Goal: Transaction & Acquisition: Purchase product/service

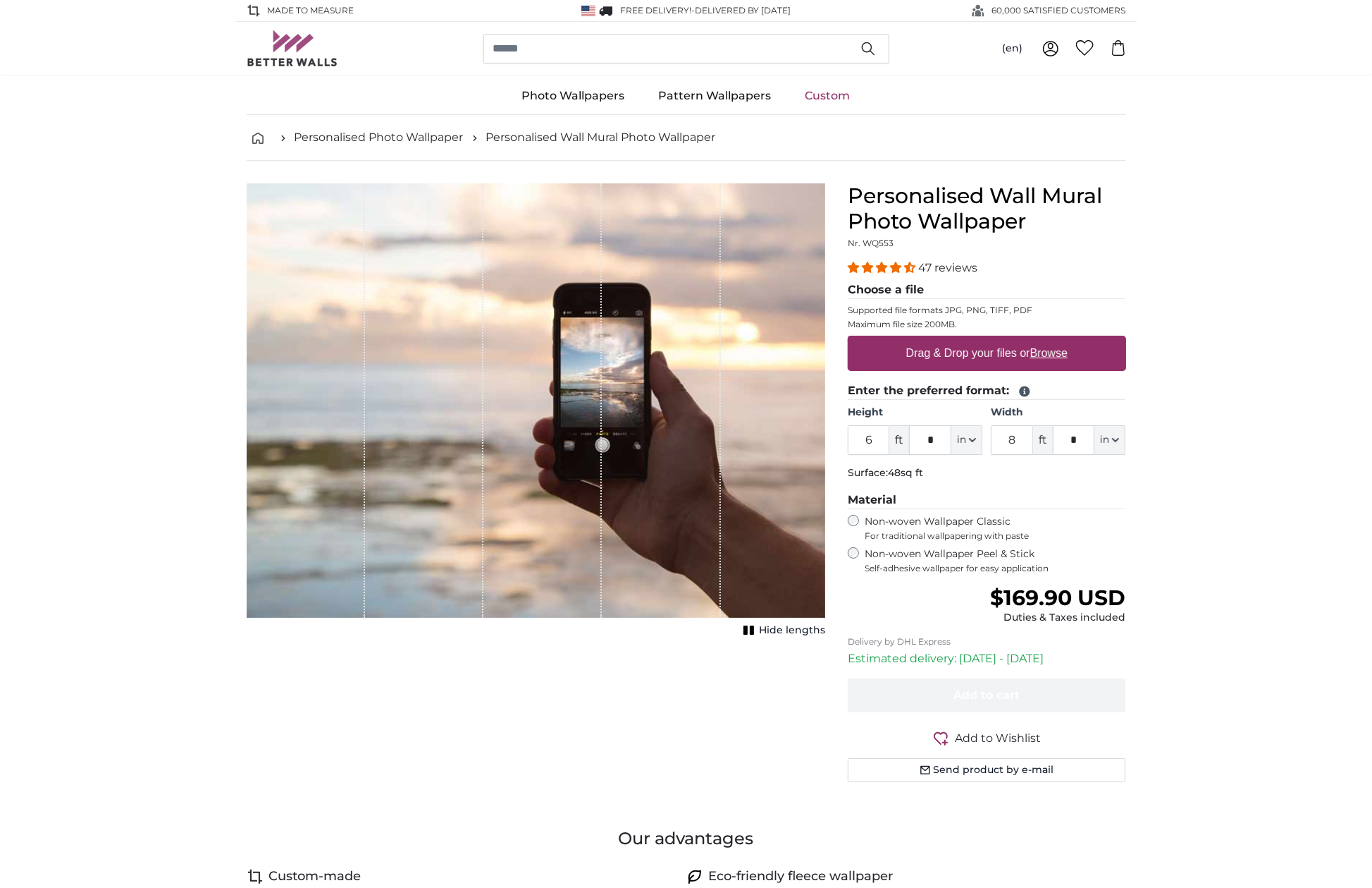
click at [1046, 352] on u "Browse" at bounding box center [1048, 352] width 37 height 12
click at [1046, 340] on input "Drag & Drop your files or Browse" at bounding box center [987, 337] width 278 height 4
type input "**********"
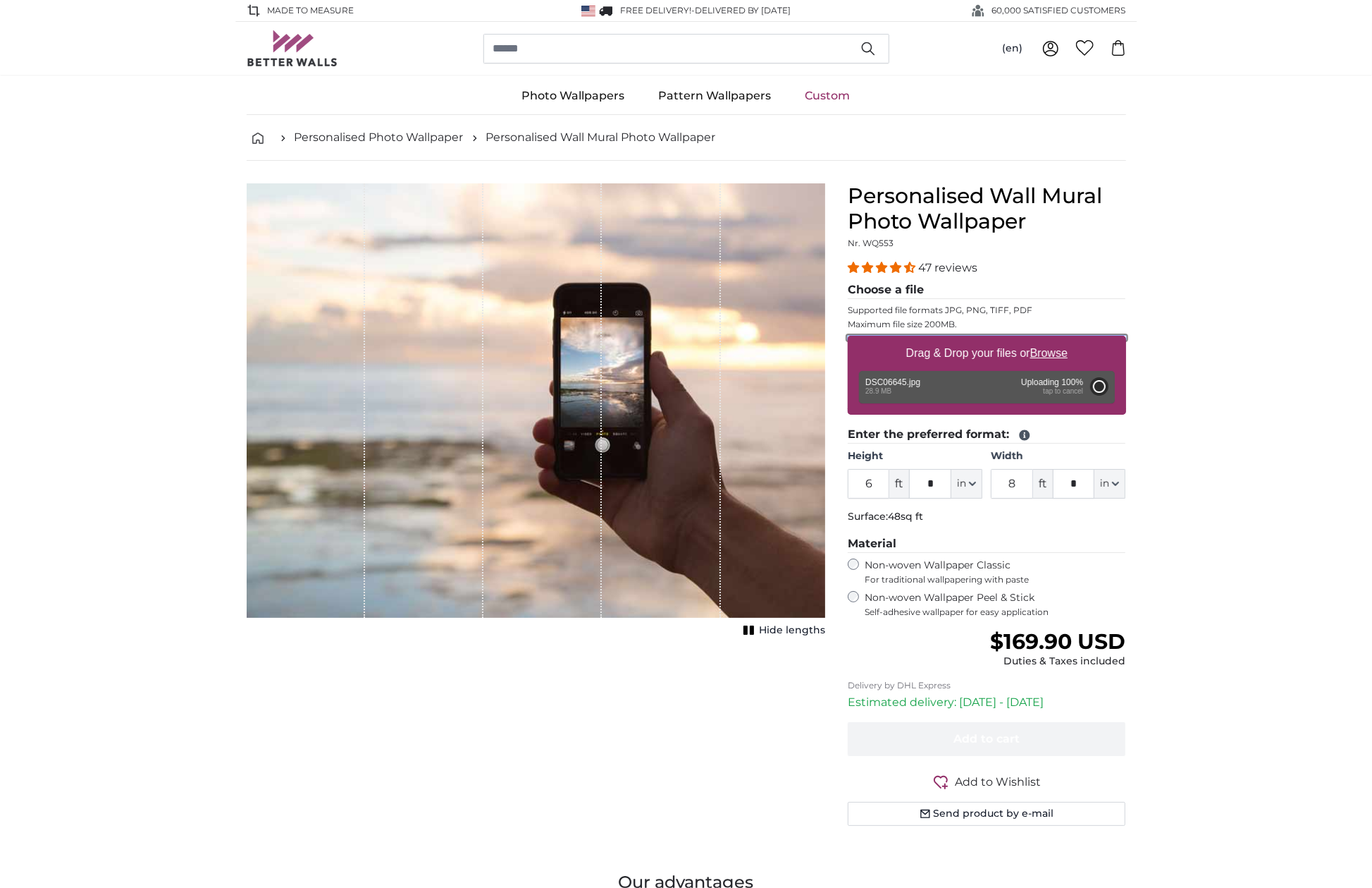
type input "9"
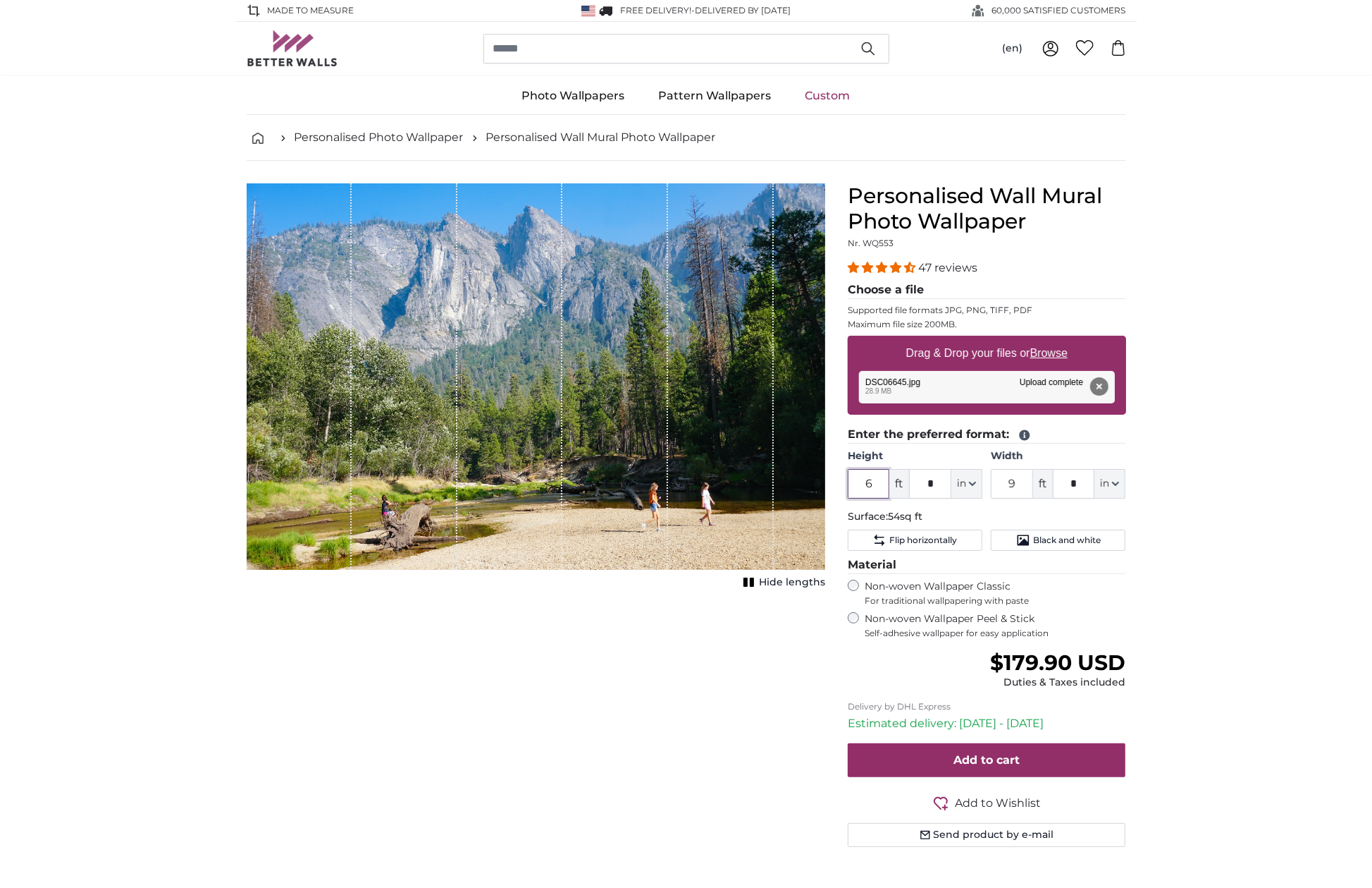
drag, startPoint x: 882, startPoint y: 484, endPoint x: 847, endPoint y: 481, distance: 35.1
click at [848, 481] on input "6" at bounding box center [869, 483] width 42 height 29
click at [881, 480] on input "6" at bounding box center [869, 483] width 42 height 29
drag, startPoint x: 881, startPoint y: 480, endPoint x: 837, endPoint y: 480, distance: 44.0
click at [837, 480] on div "Personalised Wall Mural Photo Wallpaper Nr. WQ553 47 reviews Choose a file Supp…" at bounding box center [987, 532] width 301 height 697
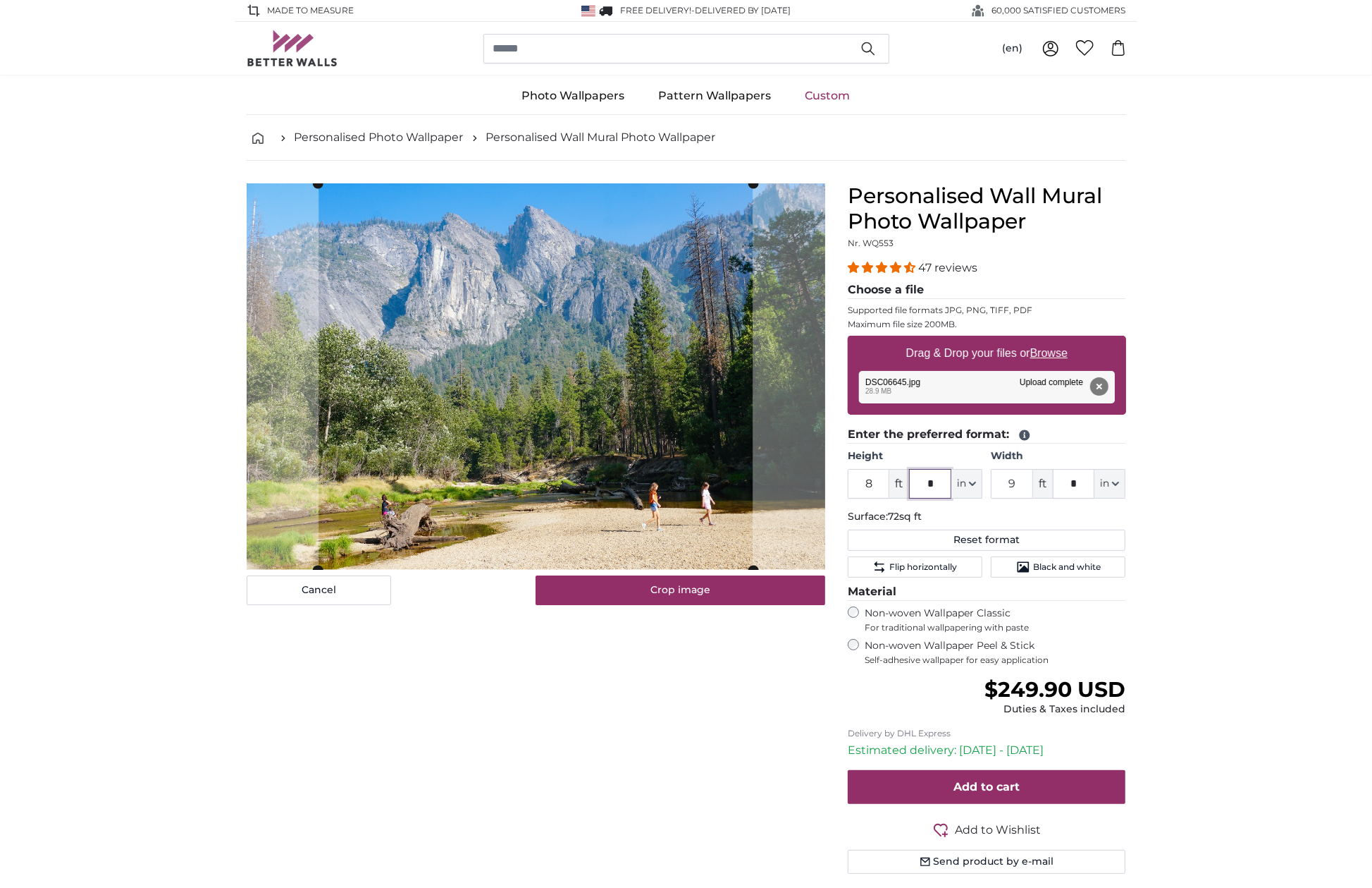
drag, startPoint x: 943, startPoint y: 481, endPoint x: 923, endPoint y: 478, distance: 20.2
click at [923, 478] on input "*" at bounding box center [930, 483] width 42 height 29
drag, startPoint x: 876, startPoint y: 477, endPoint x: 854, endPoint y: 476, distance: 22.0
click at [854, 476] on input "8" at bounding box center [869, 483] width 42 height 29
type input "7"
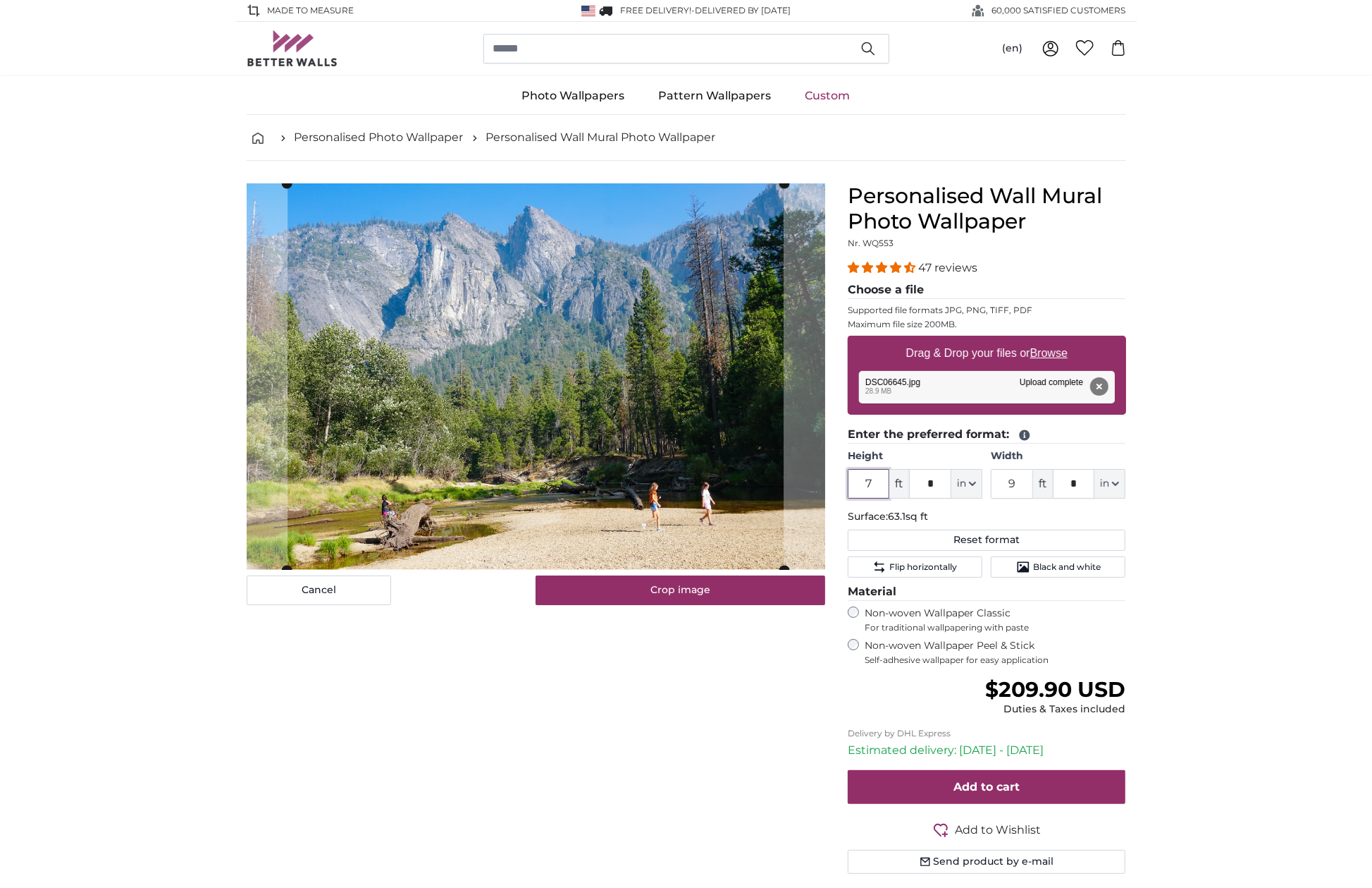
type input "7"
drag, startPoint x: 933, startPoint y: 484, endPoint x: 915, endPoint y: 481, distance: 18.2
click at [915, 481] on input "*" at bounding box center [930, 483] width 42 height 29
type input "*"
drag, startPoint x: 1022, startPoint y: 485, endPoint x: 997, endPoint y: 480, distance: 25.5
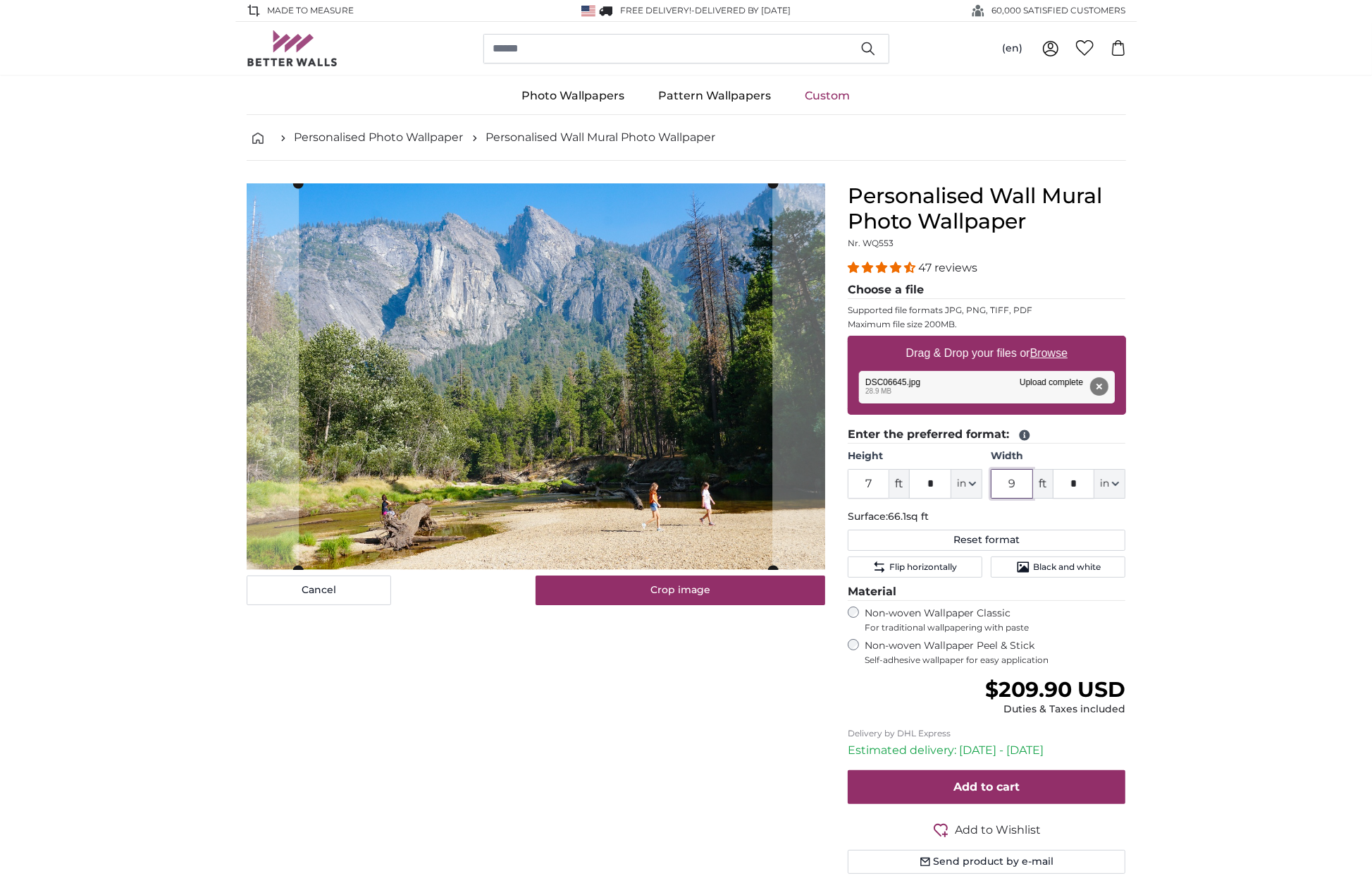
click at [997, 480] on input "9" at bounding box center [1012, 483] width 42 height 29
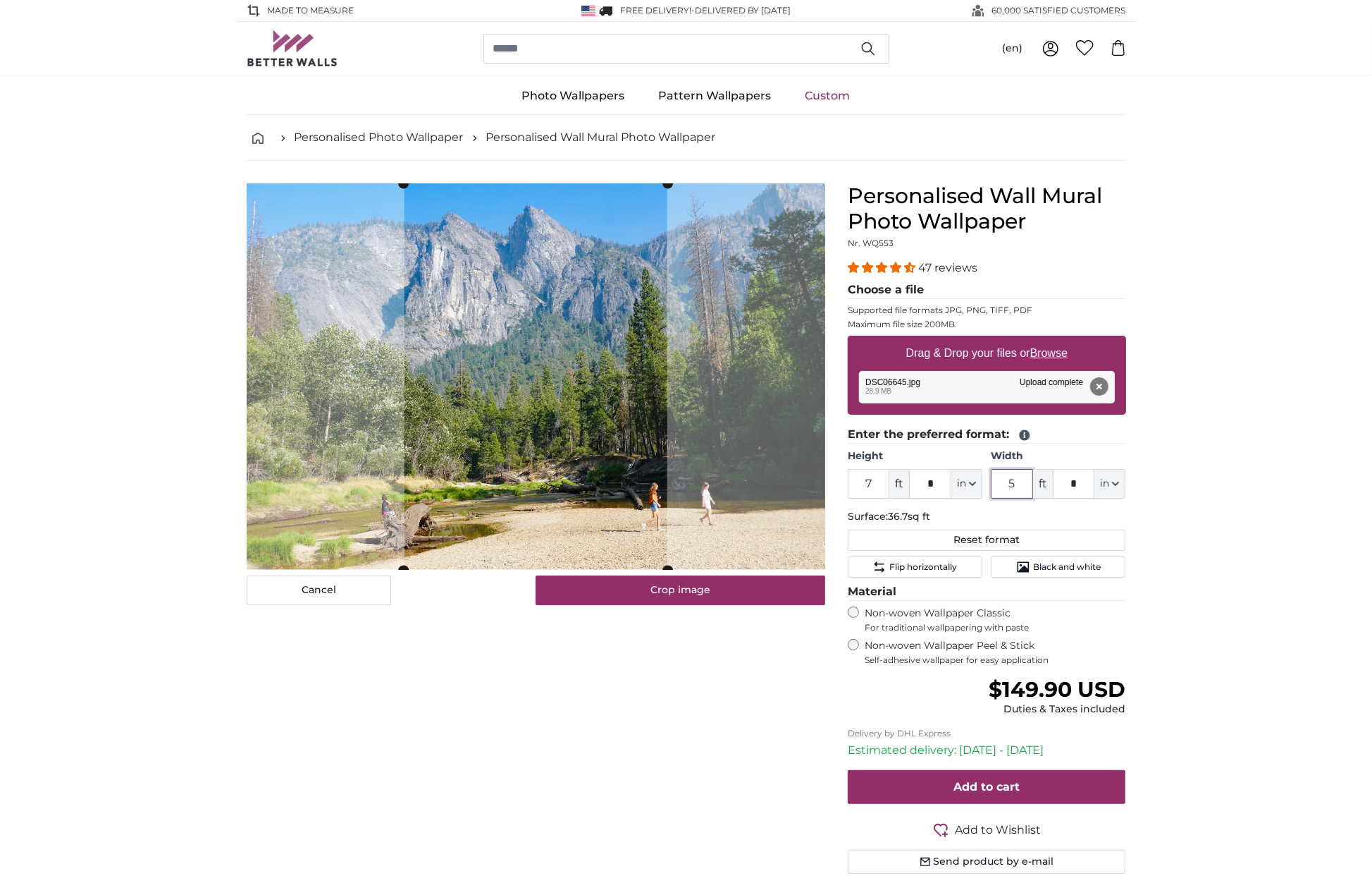
type input "5"
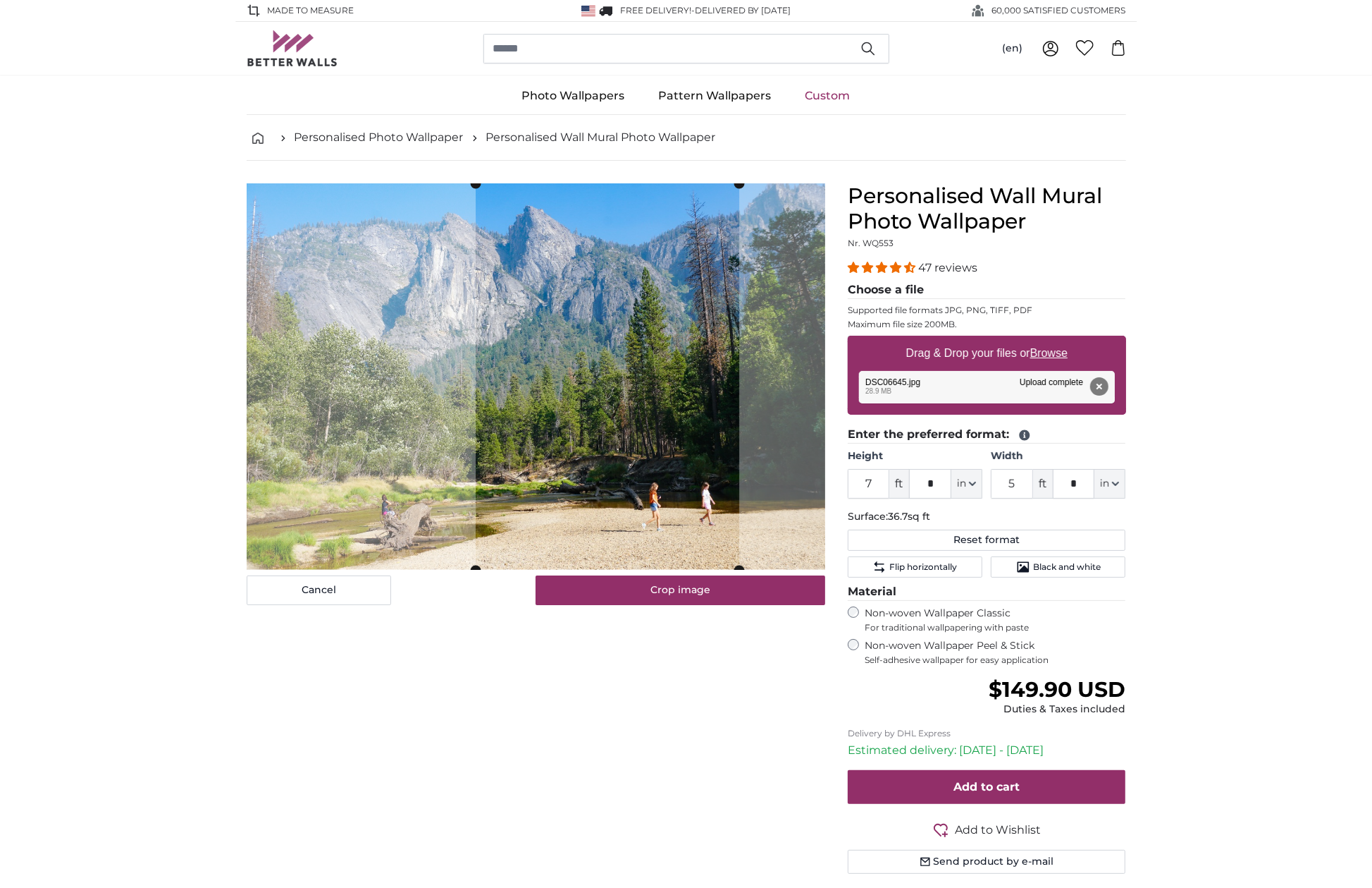
click at [709, 427] on cropper-handle at bounding box center [607, 376] width 263 height 387
click at [690, 585] on button "Crop image" at bounding box center [680, 590] width 290 height 29
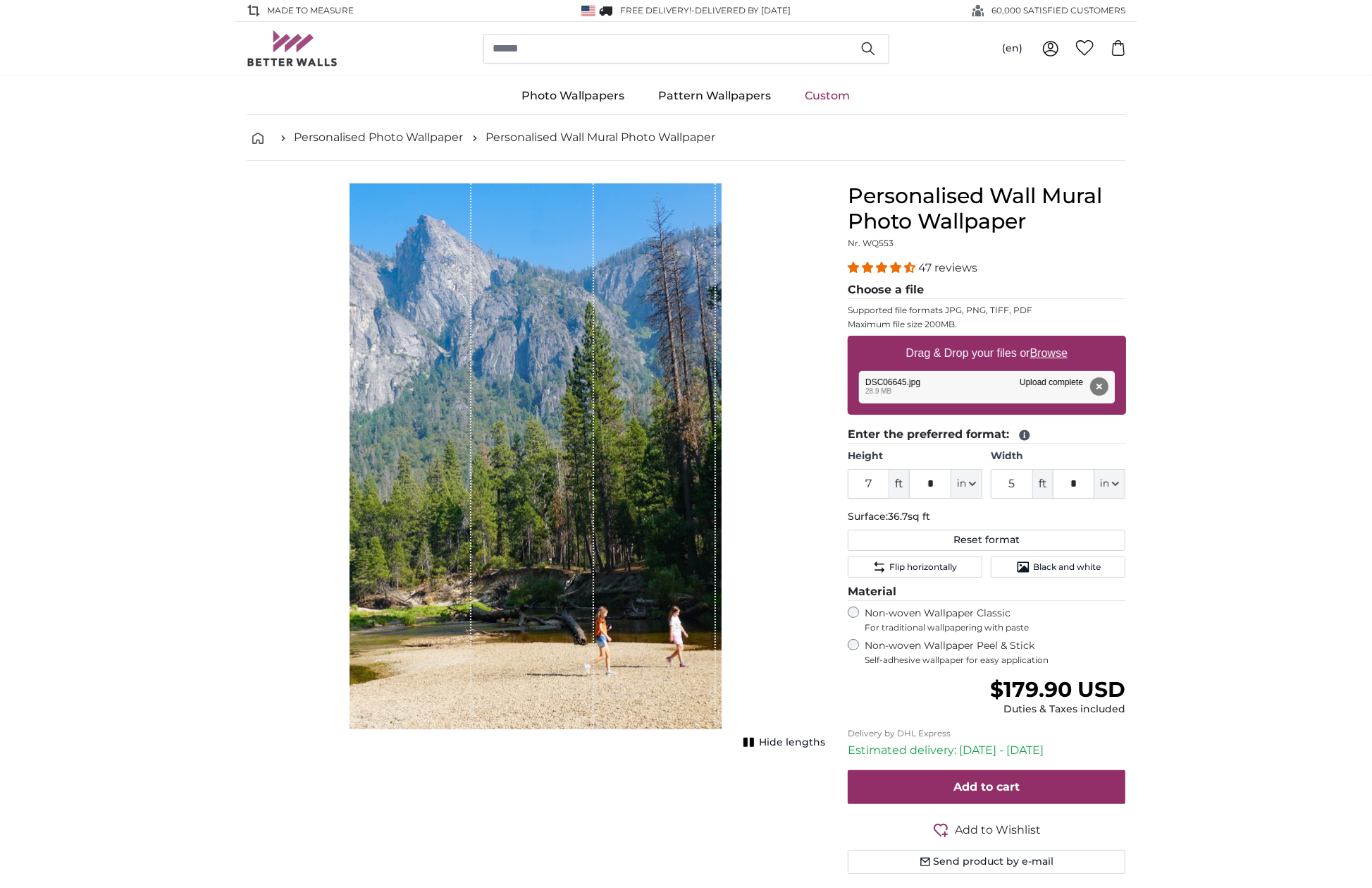
click at [1066, 351] on u "Browse" at bounding box center [1048, 352] width 37 height 12
click at [1066, 340] on input "Drag & Drop your files or Browse" at bounding box center [987, 337] width 278 height 4
type input "**********"
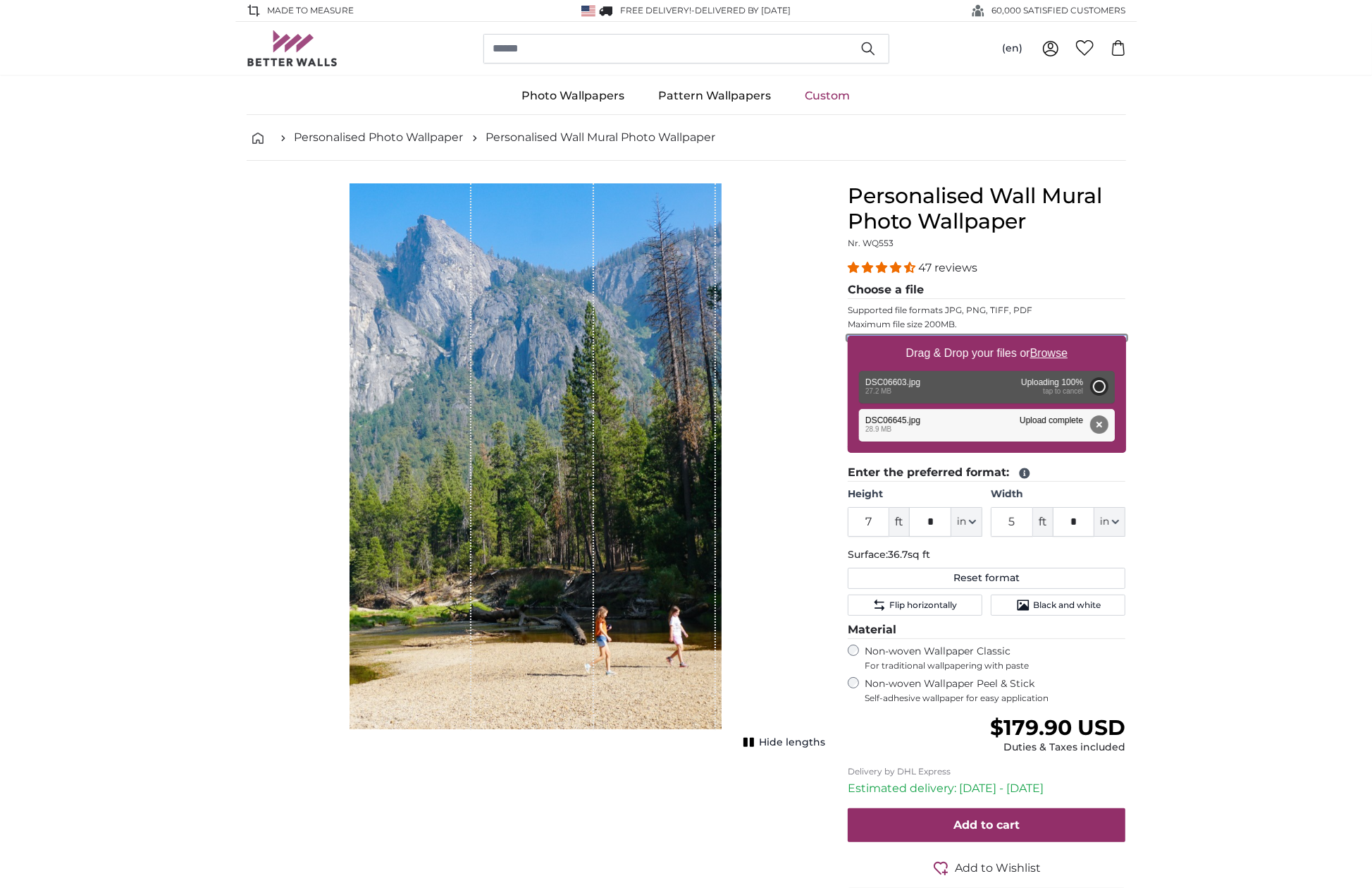
type input "6"
type input "*"
type input "9"
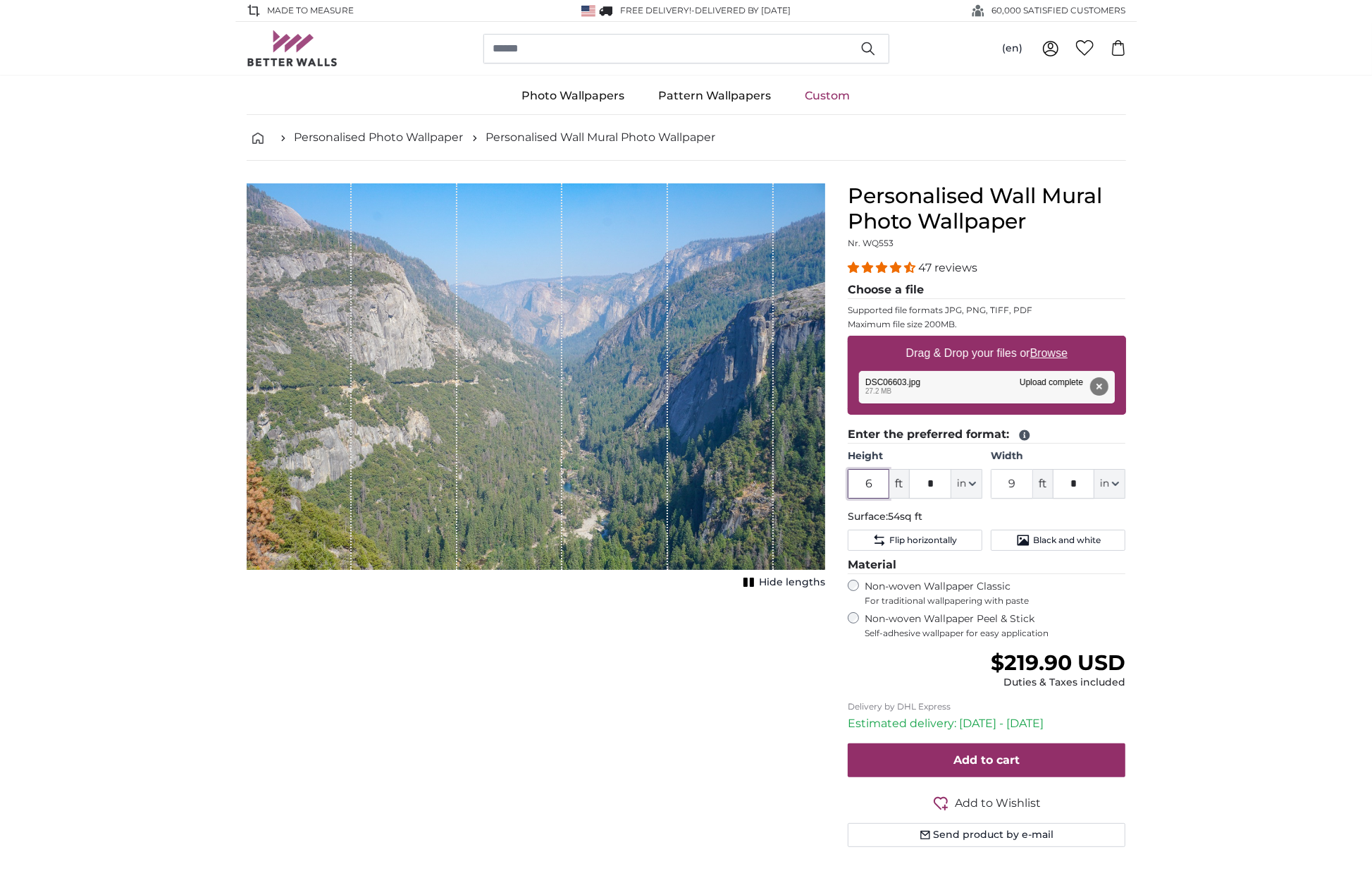
drag, startPoint x: 869, startPoint y: 481, endPoint x: 855, endPoint y: 482, distance: 14.0
click at [855, 482] on input "6" at bounding box center [869, 483] width 42 height 29
type input "7"
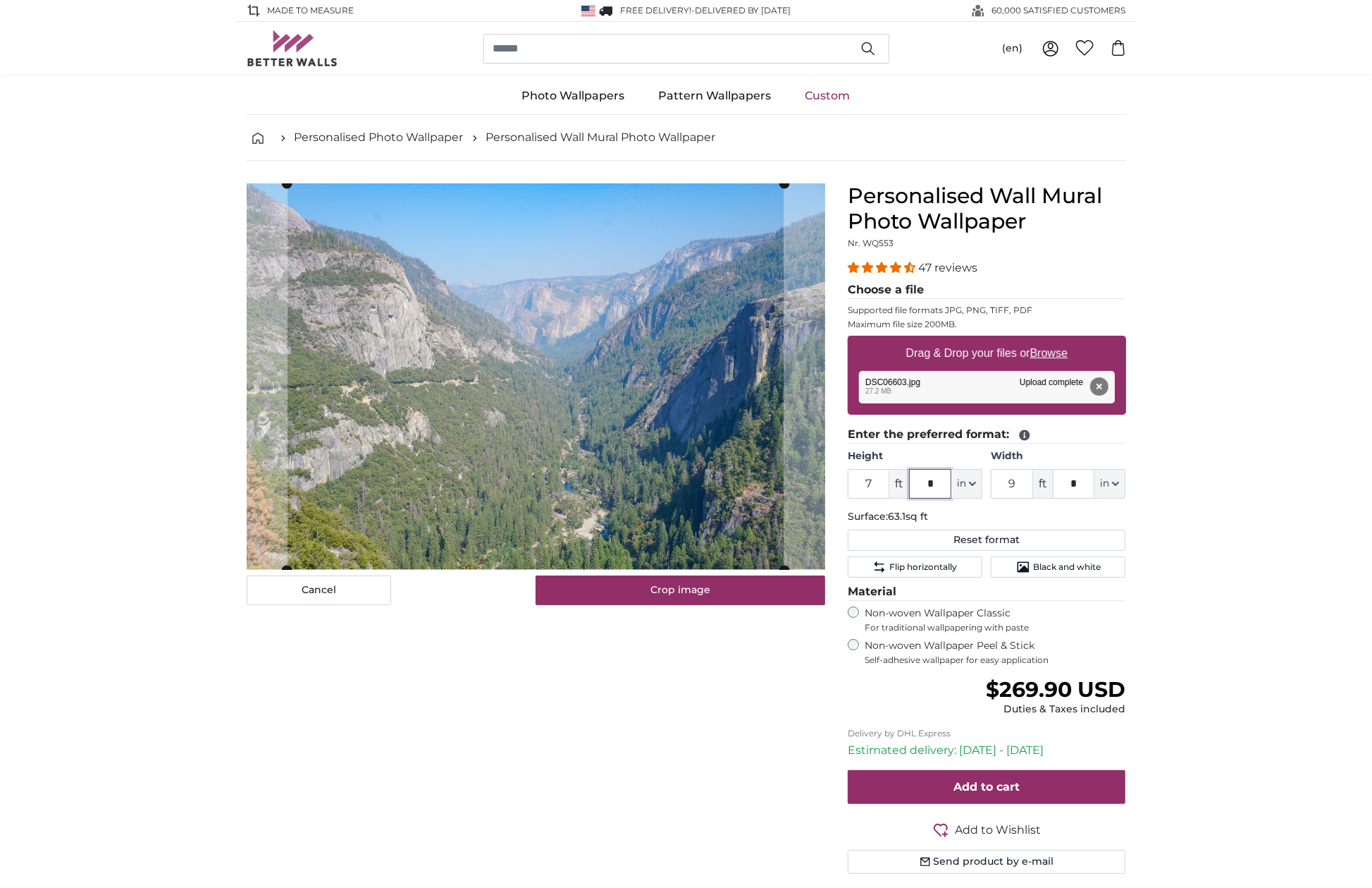
drag, startPoint x: 937, startPoint y: 481, endPoint x: 905, endPoint y: 480, distance: 32.0
click at [905, 480] on div "7 ft * in Centimeter (cm) Inches (inch) Feet (ft. in.)" at bounding box center [915, 483] width 134 height 29
type input "*"
drag, startPoint x: 1020, startPoint y: 482, endPoint x: 988, endPoint y: 482, distance: 32.0
click at [988, 482] on div "Height 7 ft * in Centimeter (cm) Inches (inch) Feet (ft. in.) Width 9 ft * in C…" at bounding box center [987, 473] width 278 height 49
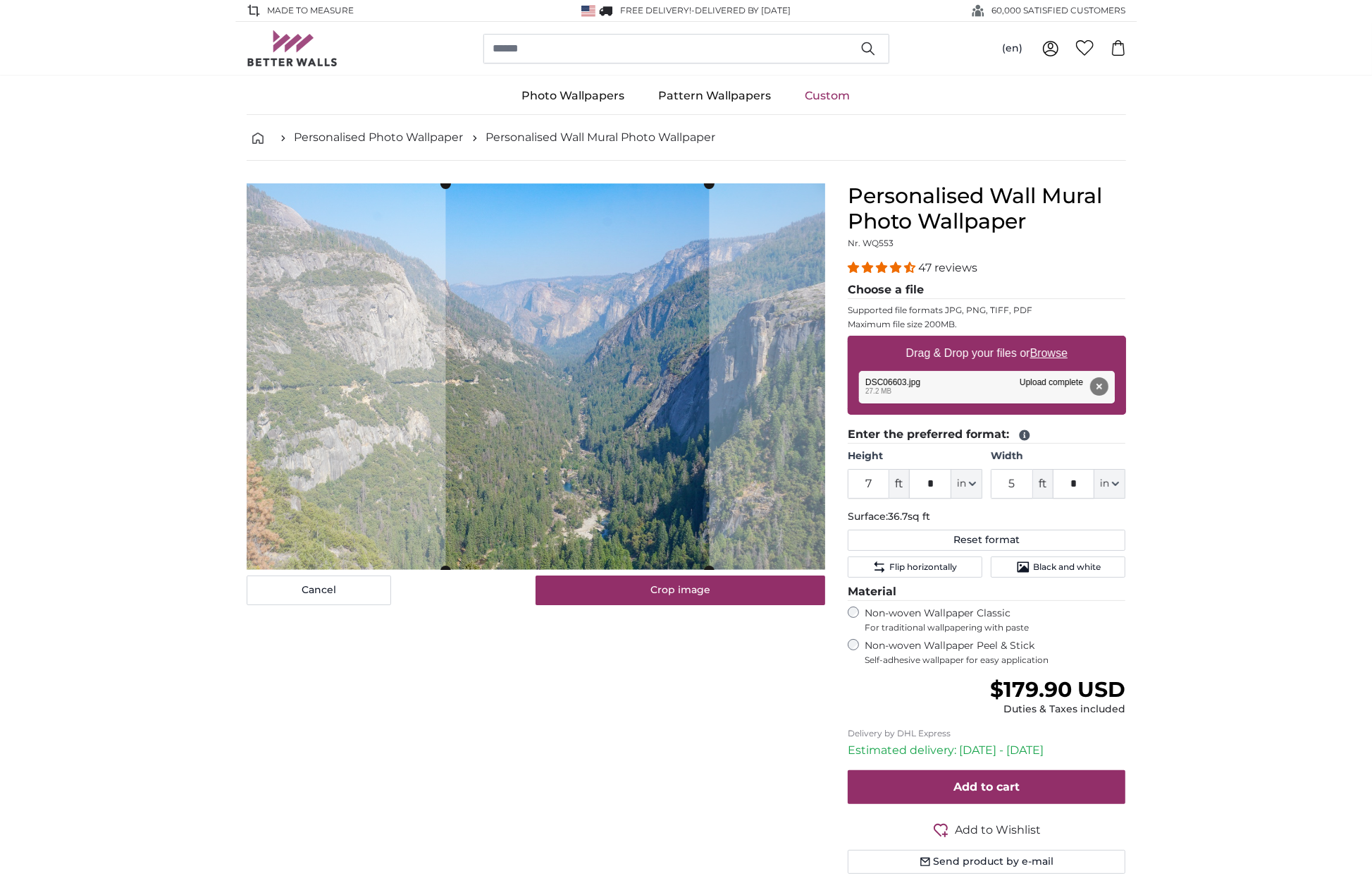
click at [666, 475] on cropper-handle at bounding box center [577, 377] width 263 height 387
click at [643, 582] on button "Crop image" at bounding box center [680, 590] width 290 height 29
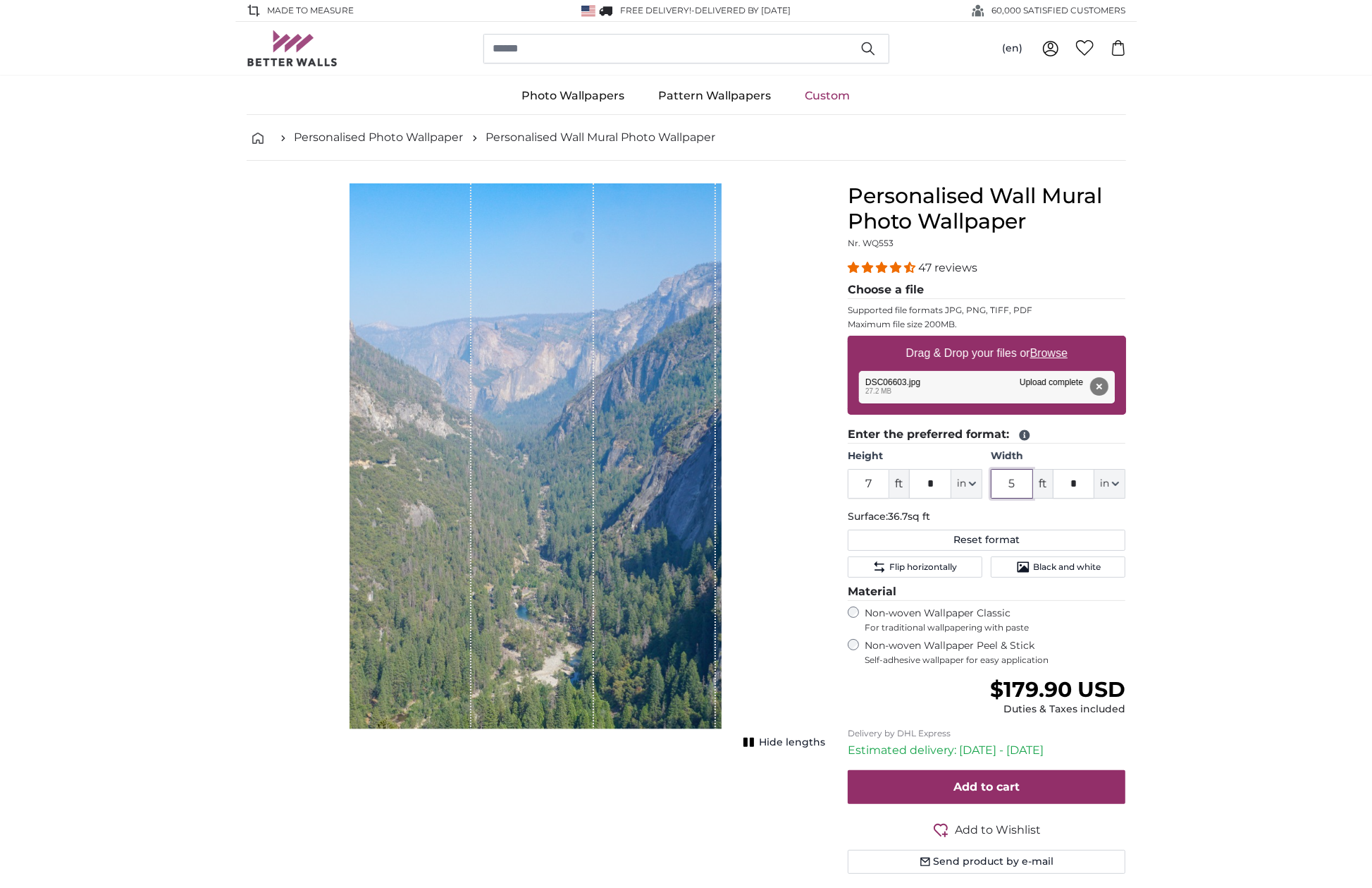
drag, startPoint x: 1019, startPoint y: 485, endPoint x: 994, endPoint y: 483, distance: 25.1
click at [994, 483] on input "5" at bounding box center [1012, 483] width 42 height 29
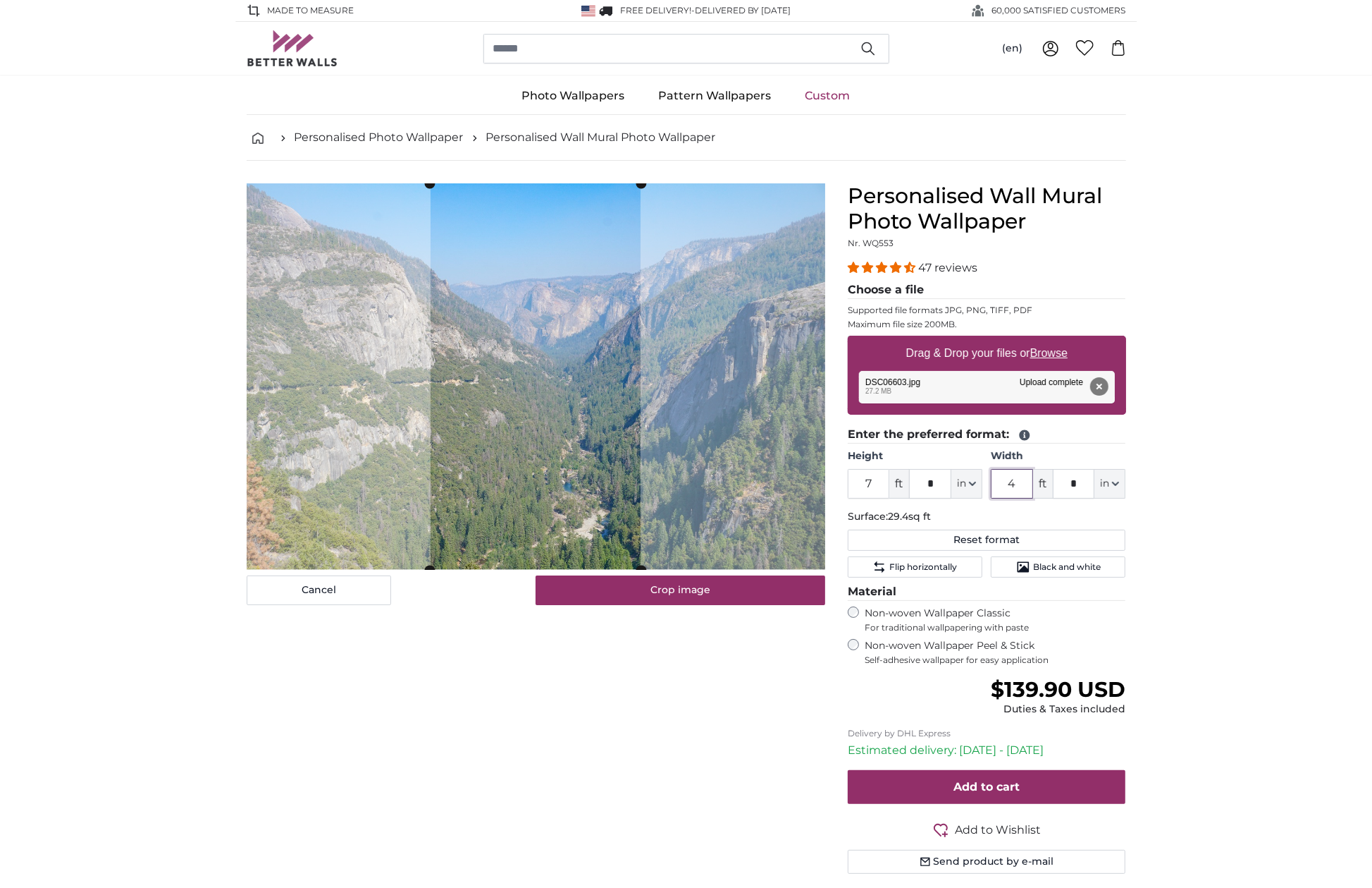
type input "4"
drag, startPoint x: 1084, startPoint y: 480, endPoint x: 1061, endPoint y: 480, distance: 23.0
click at [1061, 480] on input "*" at bounding box center [1074, 483] width 42 height 29
type input "**"
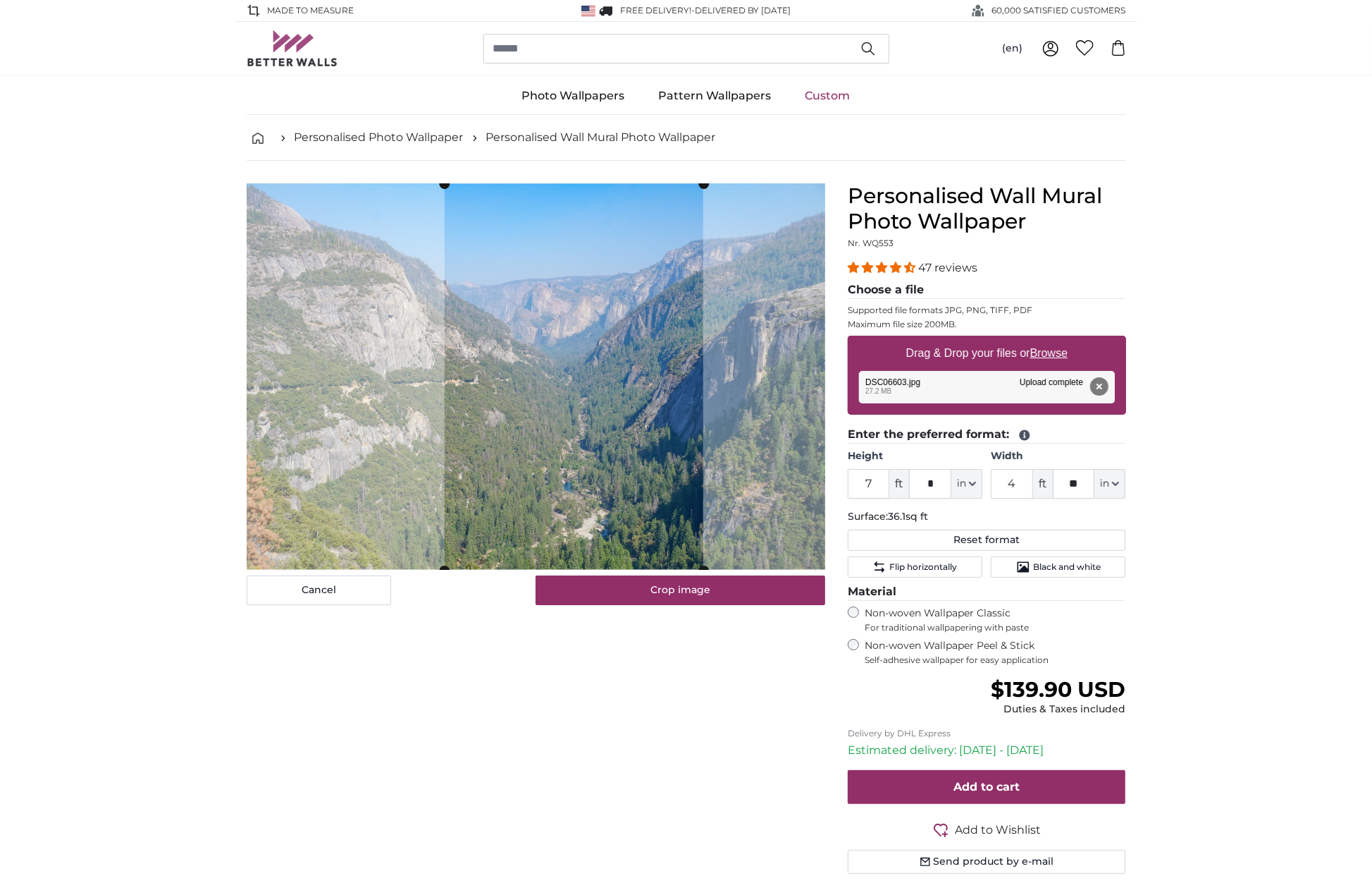
click at [650, 509] on cropper-handle at bounding box center [573, 377] width 258 height 387
click at [670, 586] on button "Crop image" at bounding box center [680, 590] width 290 height 29
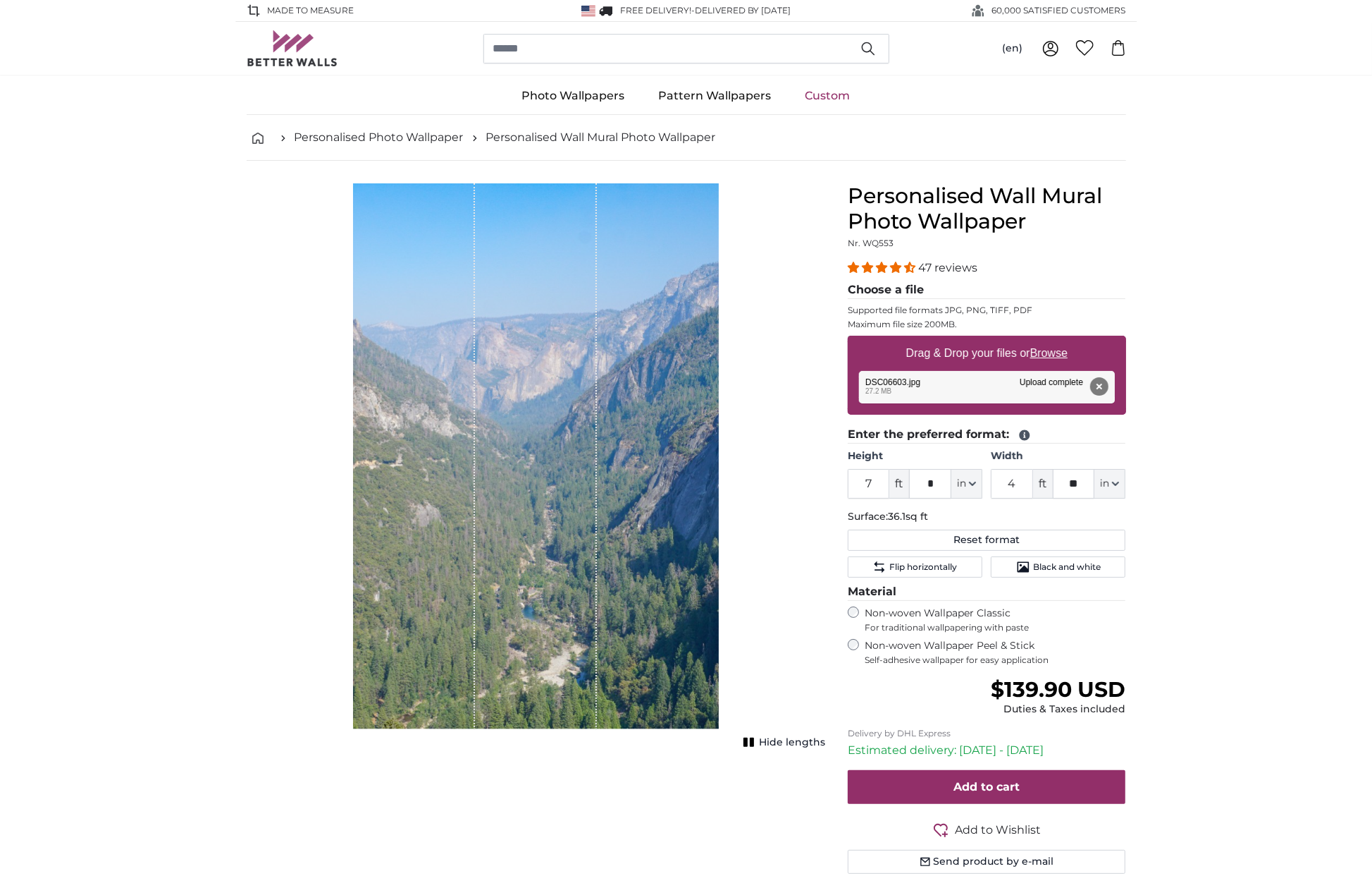
click at [1053, 355] on u "Browse" at bounding box center [1048, 352] width 37 height 12
click at [1053, 340] on input "Drag & Drop your files or Browse" at bounding box center [987, 337] width 278 height 4
type input "**********"
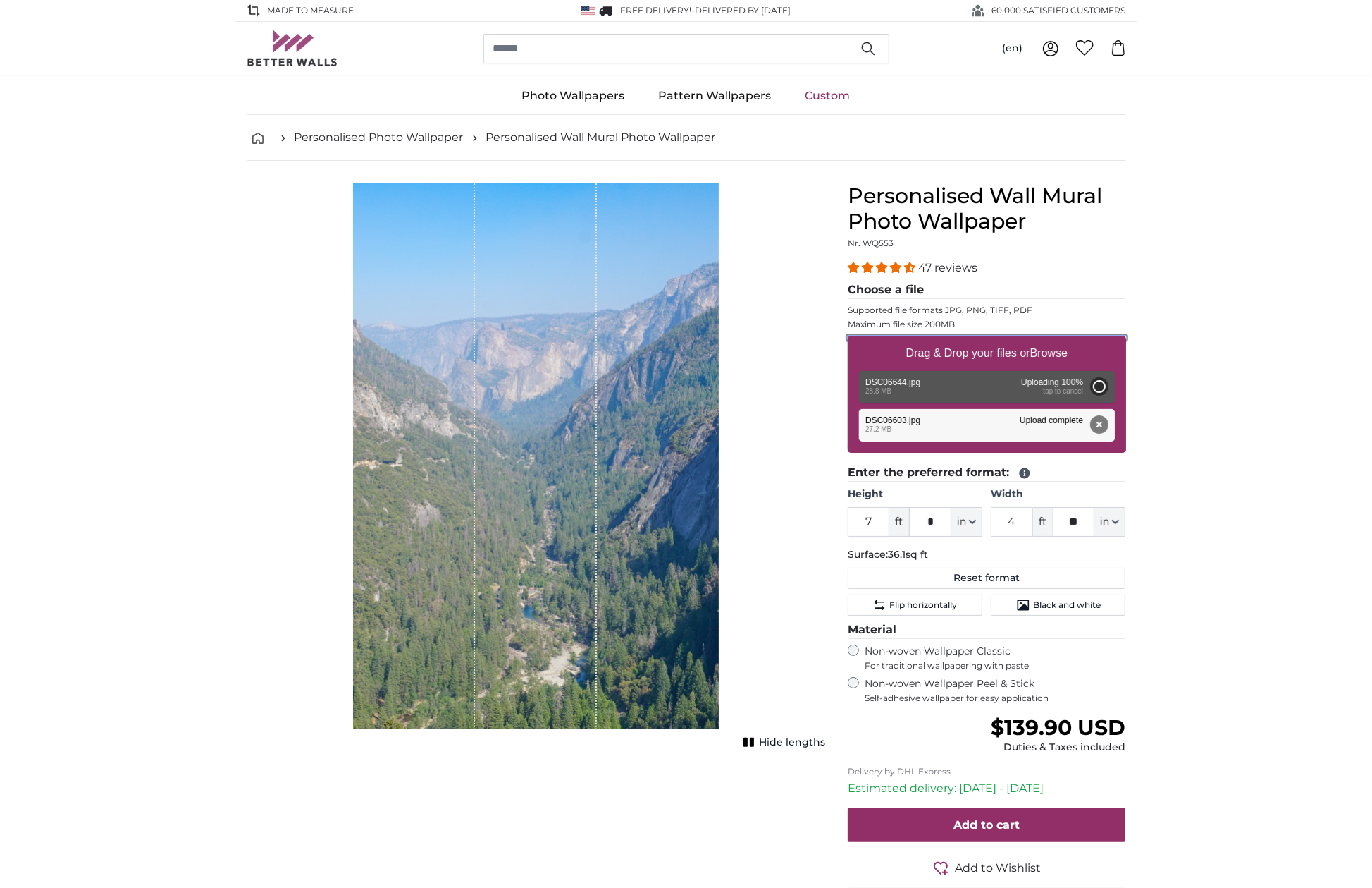
type input "6"
type input "*"
type input "9"
type input "*"
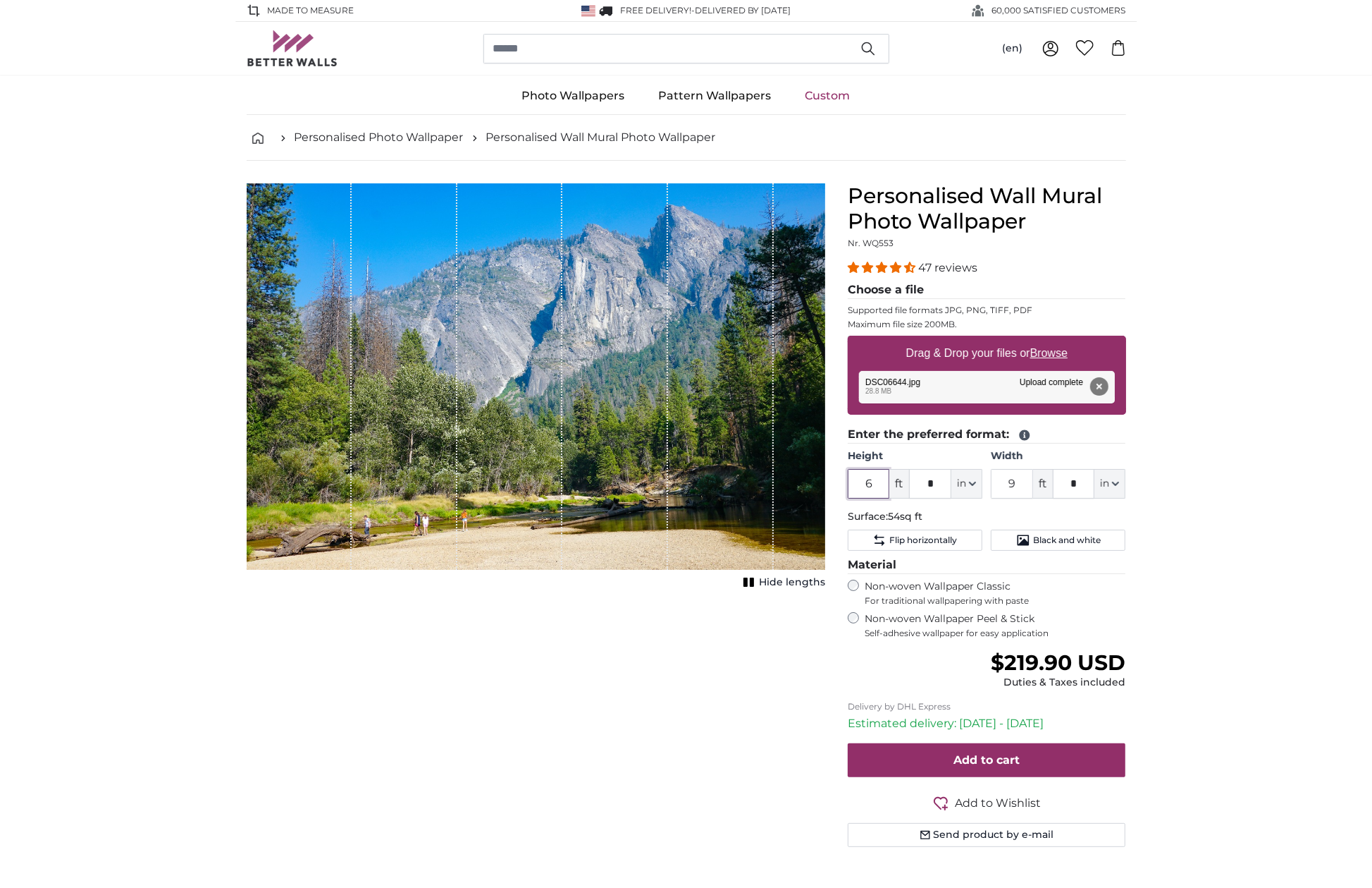
drag, startPoint x: 875, startPoint y: 478, endPoint x: 847, endPoint y: 478, distance: 28.0
click at [848, 478] on input "6" at bounding box center [869, 483] width 42 height 29
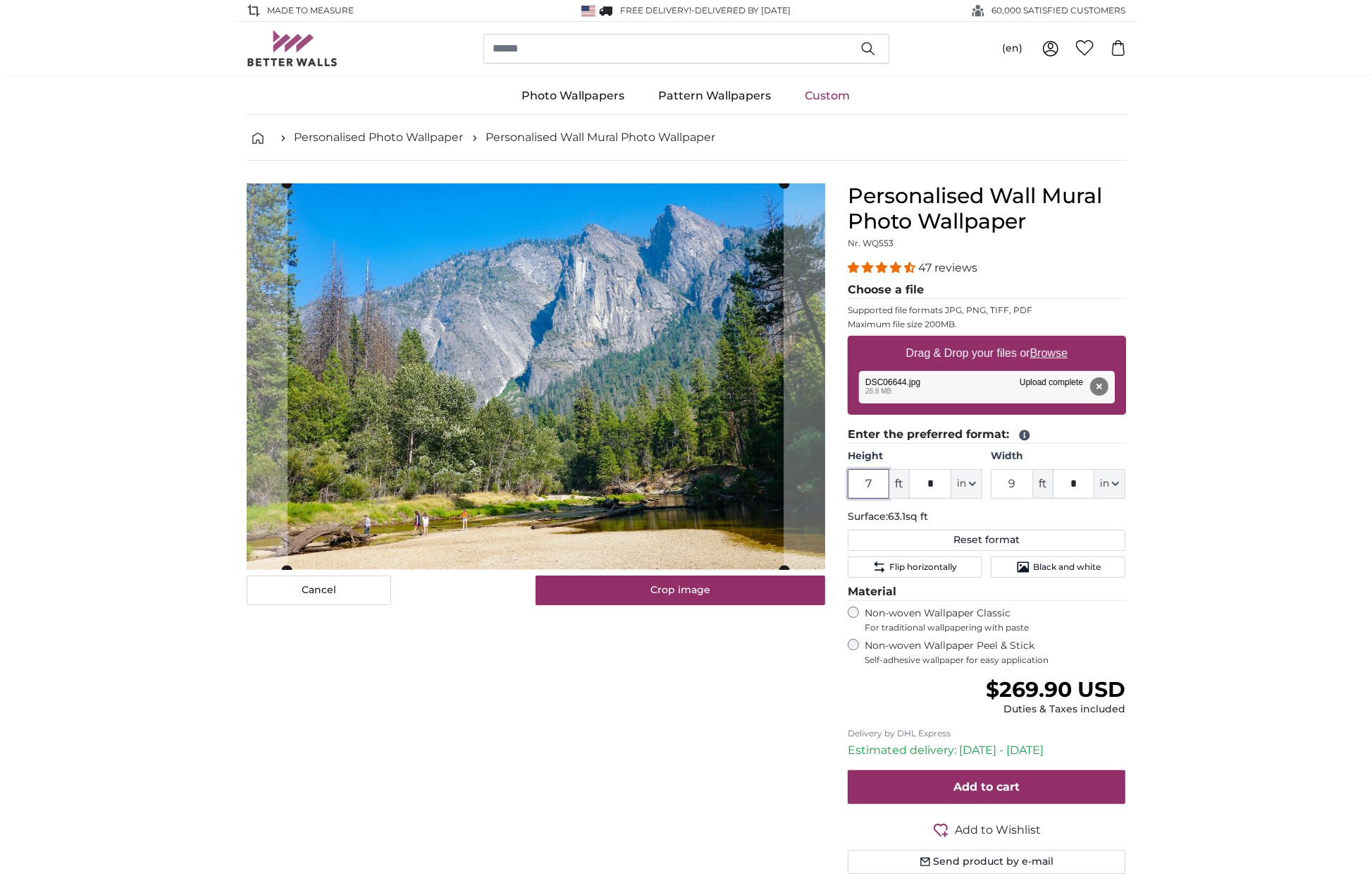
type input "7"
drag, startPoint x: 934, startPoint y: 481, endPoint x: 926, endPoint y: 481, distance: 8.0
click at [926, 481] on input "*" at bounding box center [930, 483] width 42 height 29
type input "*"
drag, startPoint x: 1020, startPoint y: 481, endPoint x: 998, endPoint y: 477, distance: 22.4
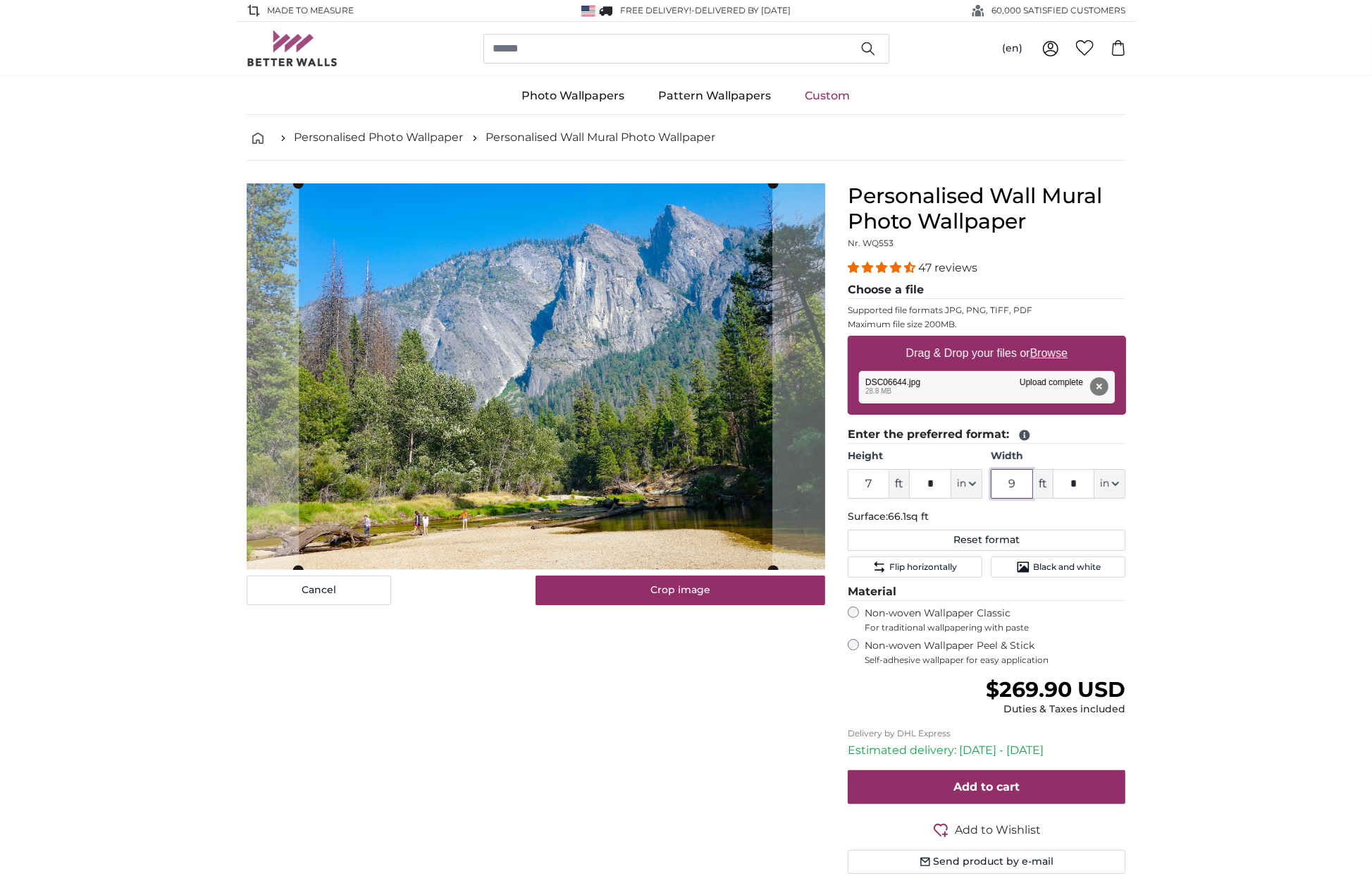
click at [998, 477] on input "9" at bounding box center [1012, 483] width 42 height 29
type input "4"
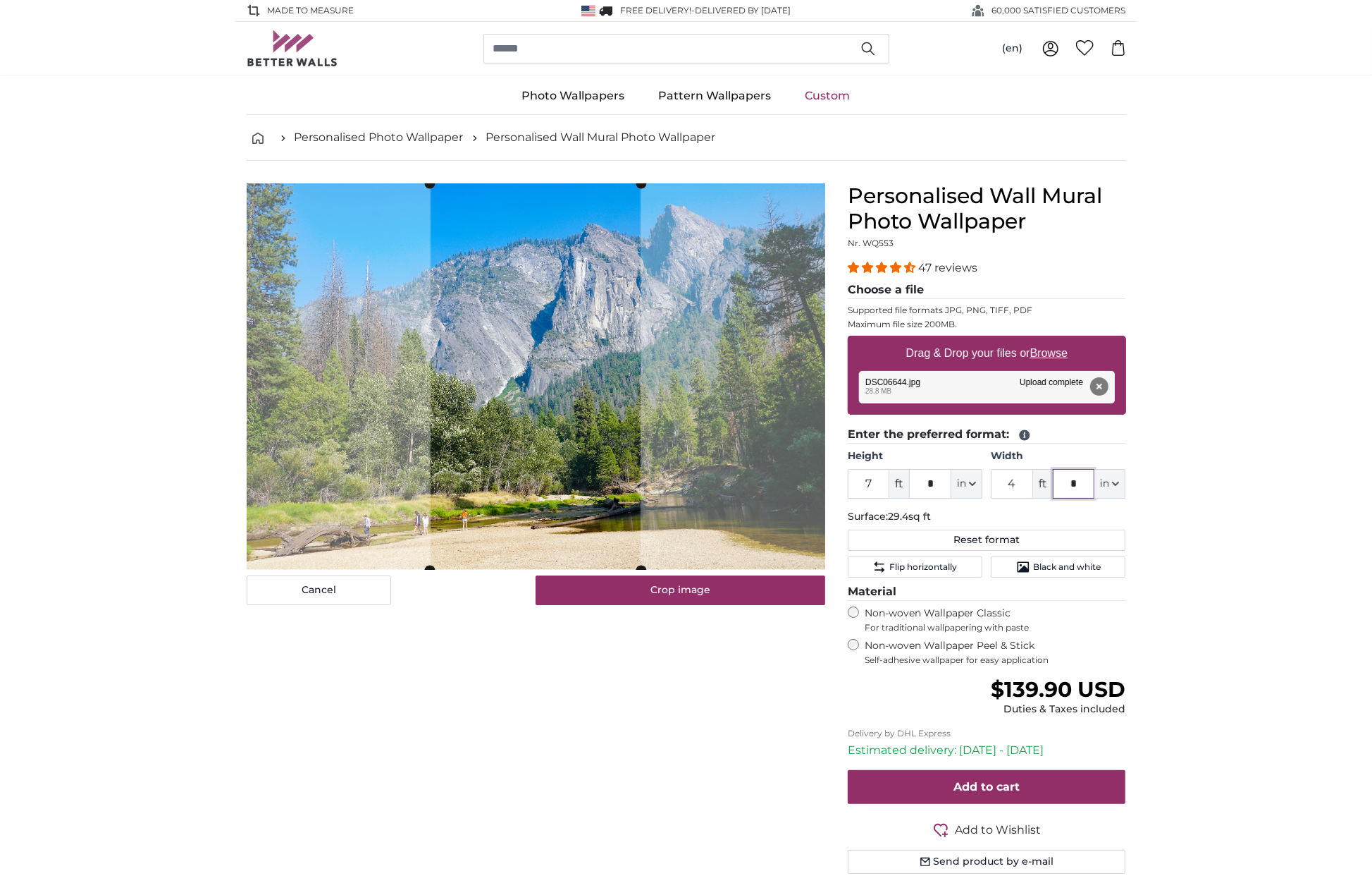
drag, startPoint x: 1075, startPoint y: 486, endPoint x: 1058, endPoint y: 482, distance: 17.5
click at [1058, 482] on input "*" at bounding box center [1074, 483] width 42 height 29
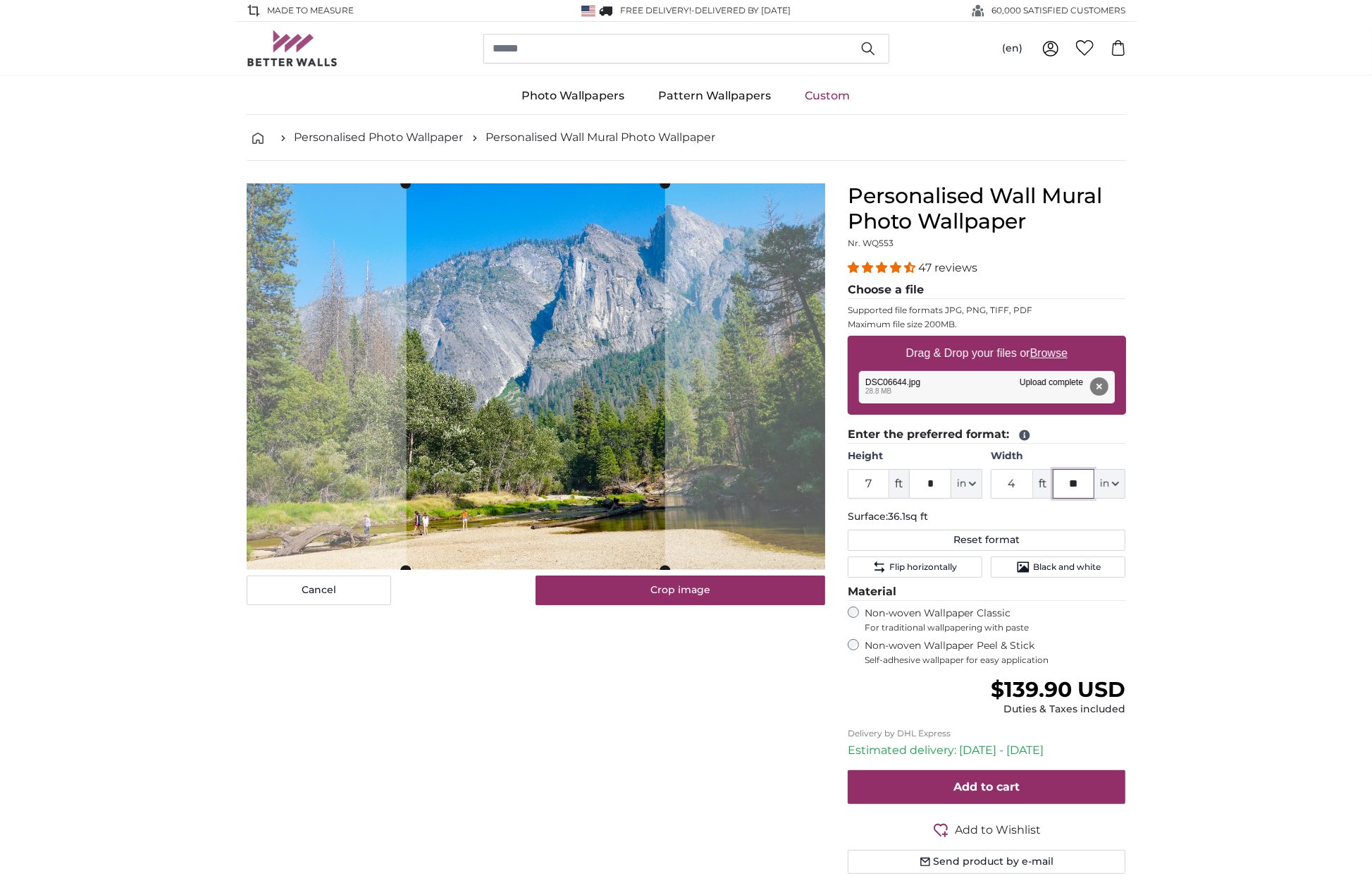
type input "**"
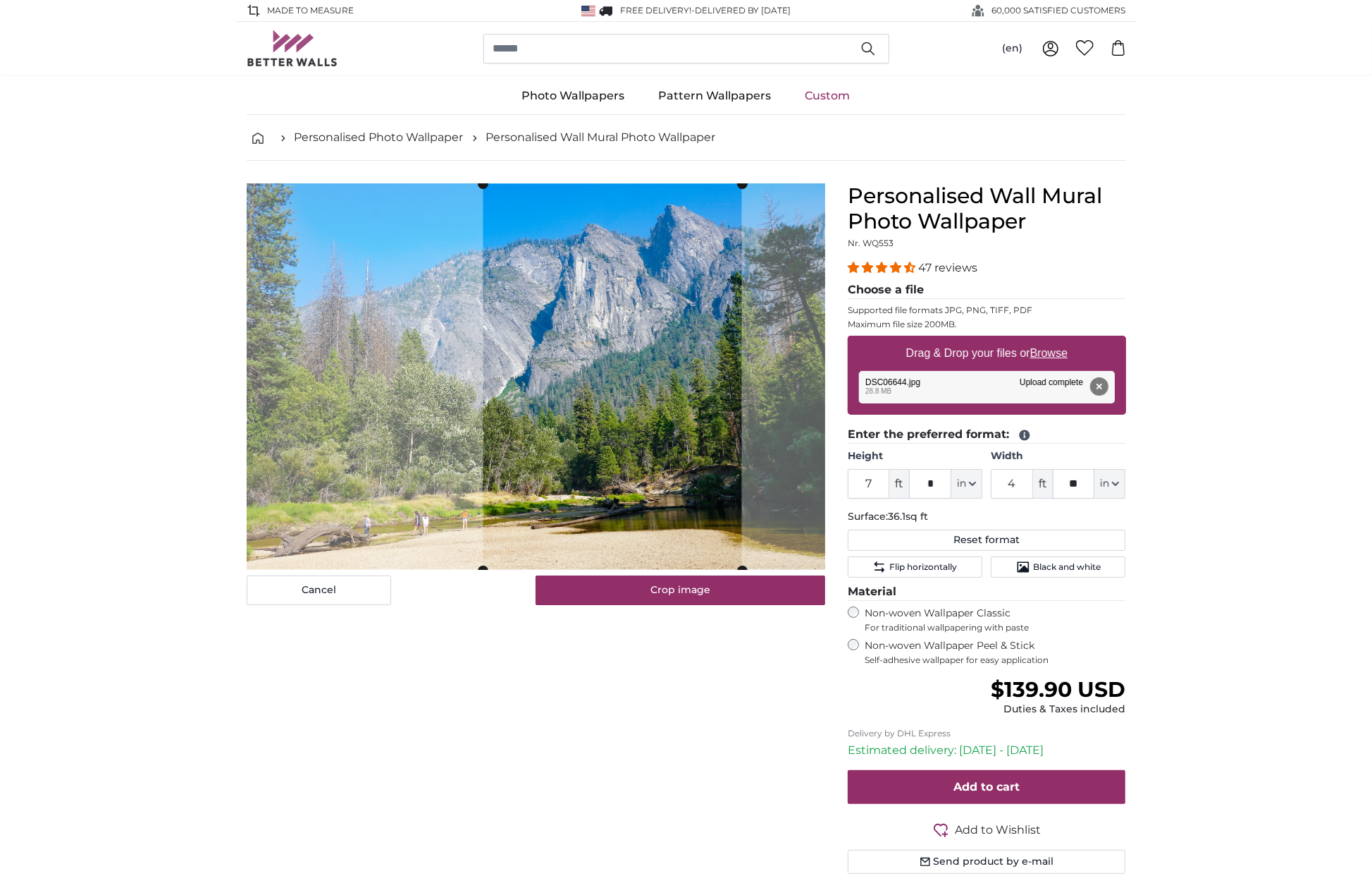
click at [702, 486] on cropper-handle at bounding box center [612, 377] width 258 height 387
click at [694, 598] on button "Crop image" at bounding box center [680, 590] width 290 height 29
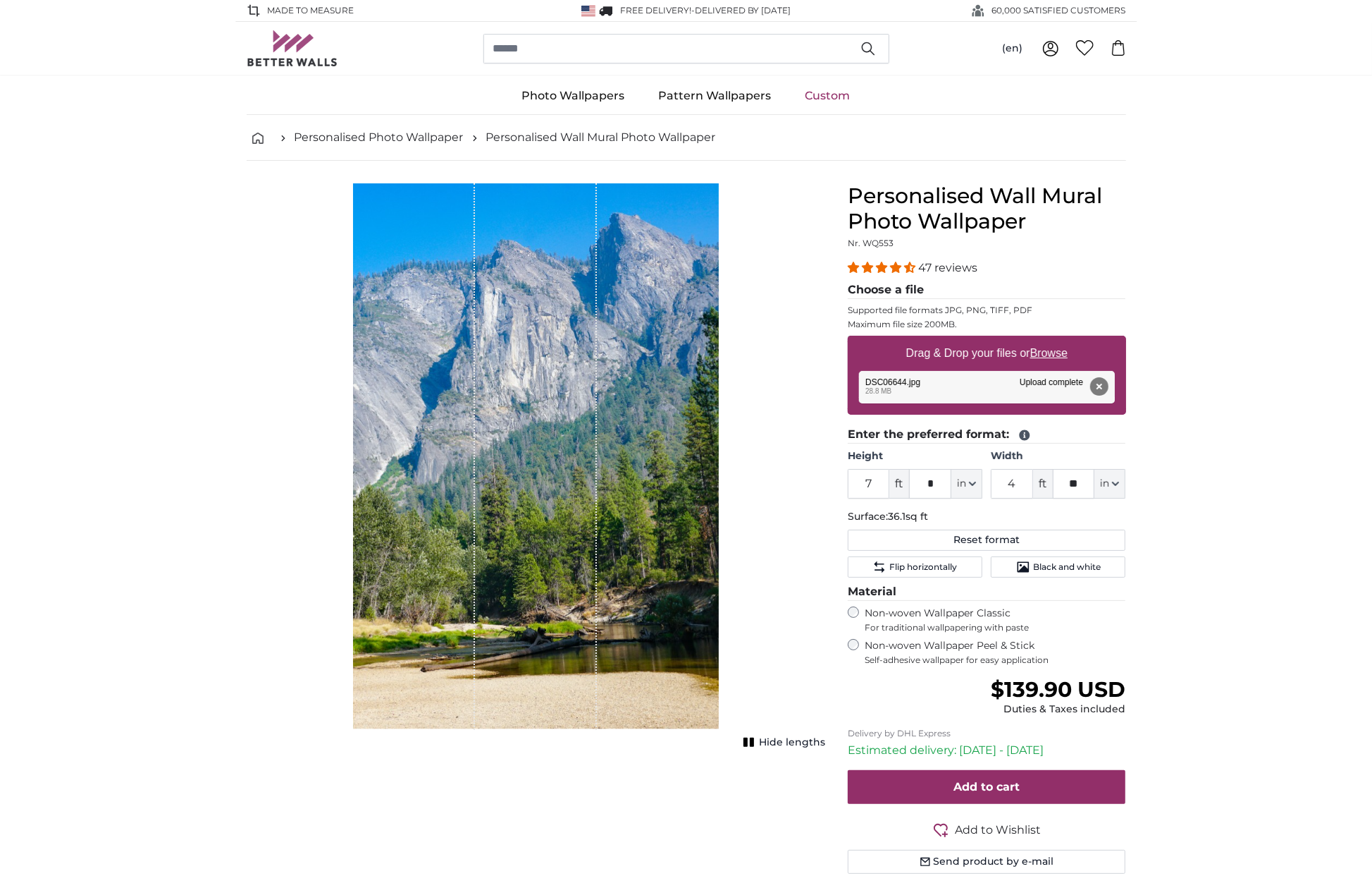
drag, startPoint x: 635, startPoint y: 819, endPoint x: 651, endPoint y: 810, distance: 18.4
click at [635, 818] on div "Cancel Crop image Hide lengths" at bounding box center [536, 545] width 601 height 724
